Goal: Find specific page/section: Find specific page/section

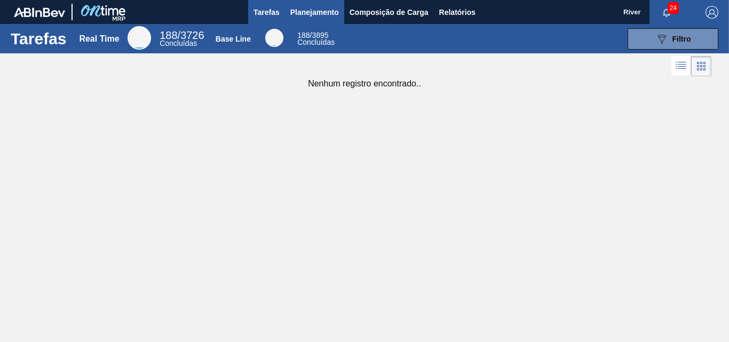
click at [315, 10] on span "Planejamento" at bounding box center [314, 12] width 49 height 13
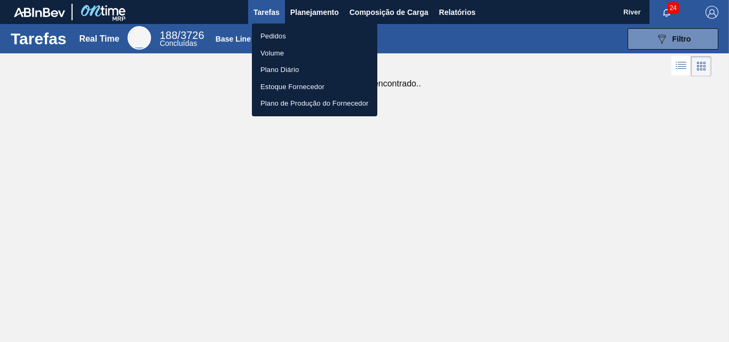
click at [270, 37] on li "Pedidos" at bounding box center [314, 36] width 125 height 17
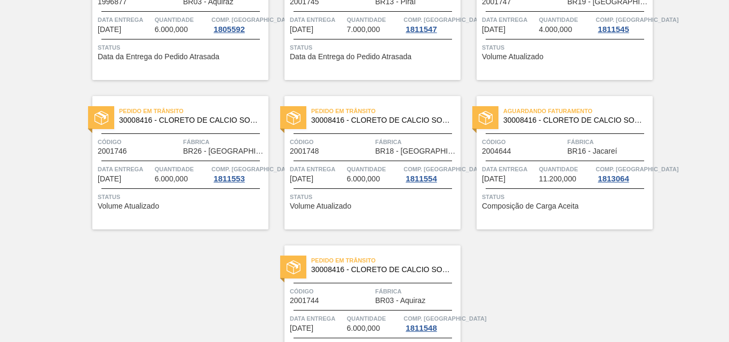
scroll to position [53, 0]
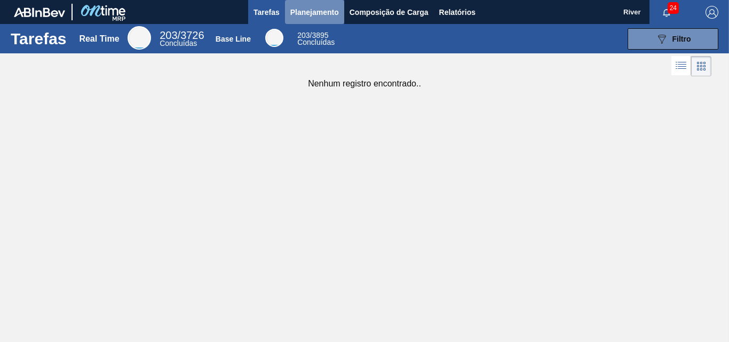
click at [318, 13] on span "Planejamento" at bounding box center [314, 12] width 49 height 13
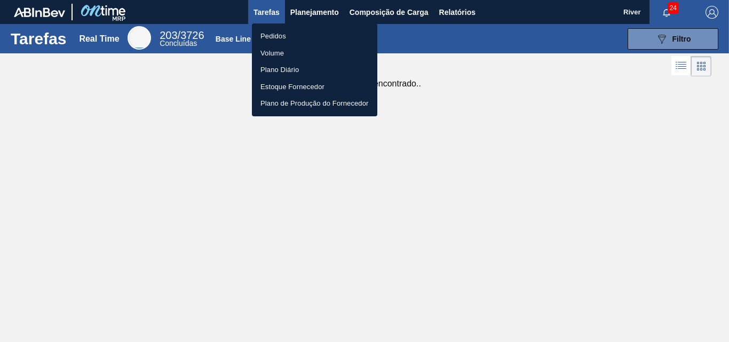
click at [271, 36] on li "Pedidos" at bounding box center [314, 36] width 125 height 17
